Goal: Transaction & Acquisition: Purchase product/service

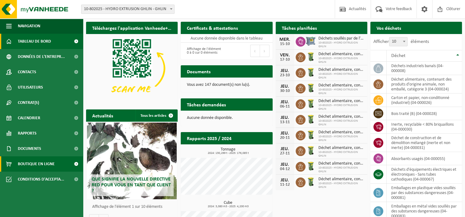
click at [57, 168] on link "Boutique en ligne" at bounding box center [41, 164] width 83 height 15
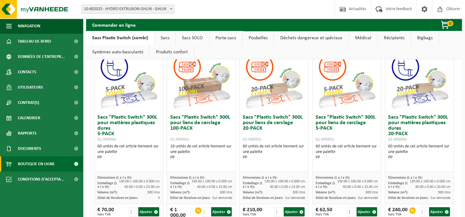
scroll to position [31, 0]
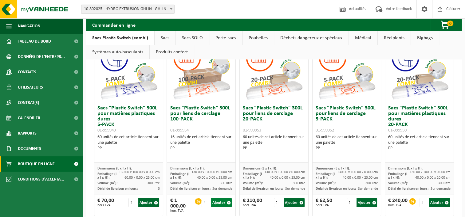
click at [214, 203] on button "Ajouter" at bounding box center [221, 202] width 21 height 9
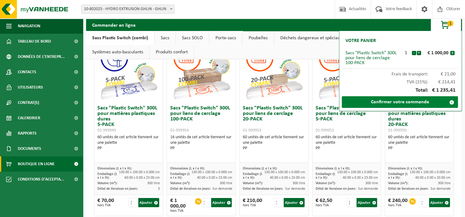
click at [361, 104] on link "Confirmer votre commande" at bounding box center [399, 102] width 116 height 12
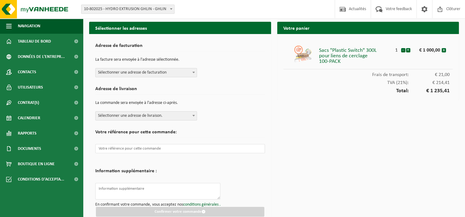
click at [151, 75] on span "Sélectionner une adresse de facturation" at bounding box center [146, 72] width 101 height 9
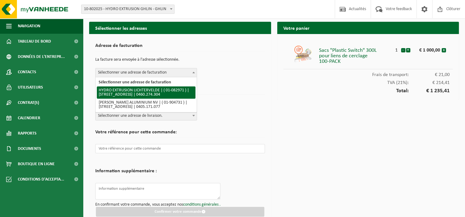
select select "620"
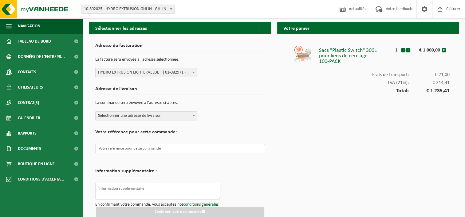
click at [148, 116] on span "Sélectionner une adresse de livraison." at bounding box center [146, 116] width 101 height 9
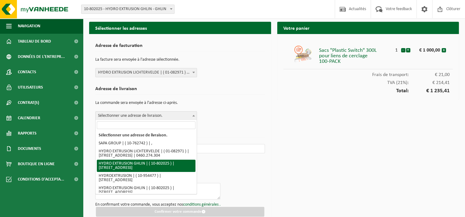
select select "34831"
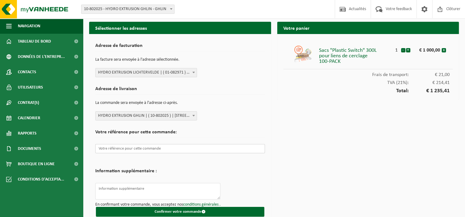
click at [152, 147] on input "text" at bounding box center [180, 148] width 170 height 9
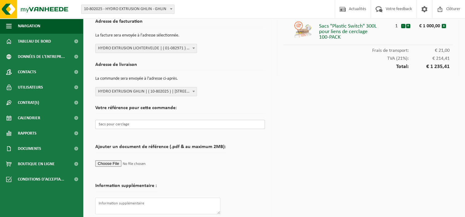
scroll to position [47, 0]
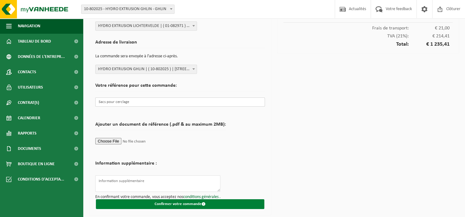
type input "Sacs pour cerclage"
click at [150, 204] on button "Confirmer votre commande" at bounding box center [180, 205] width 168 height 10
